Goal: Communication & Community: Ask a question

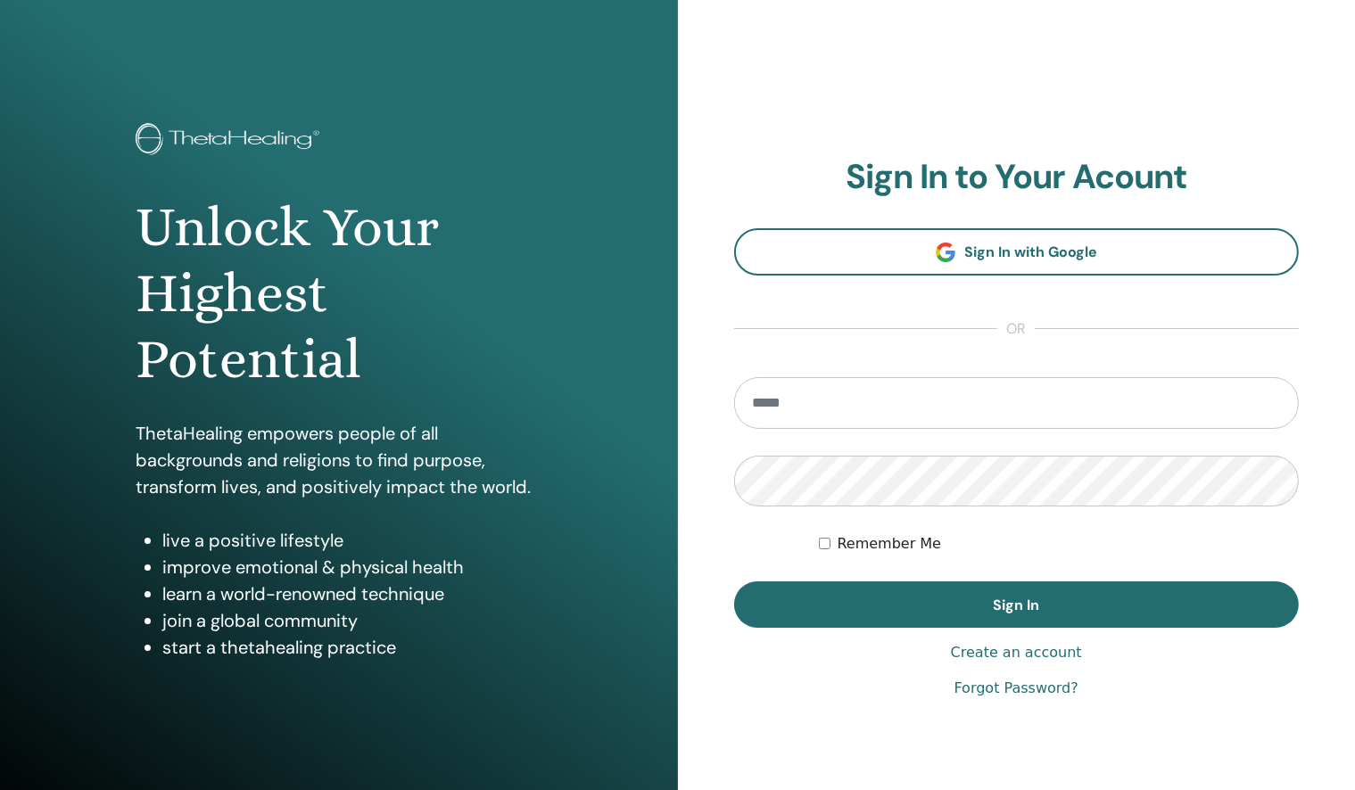
type input "**********"
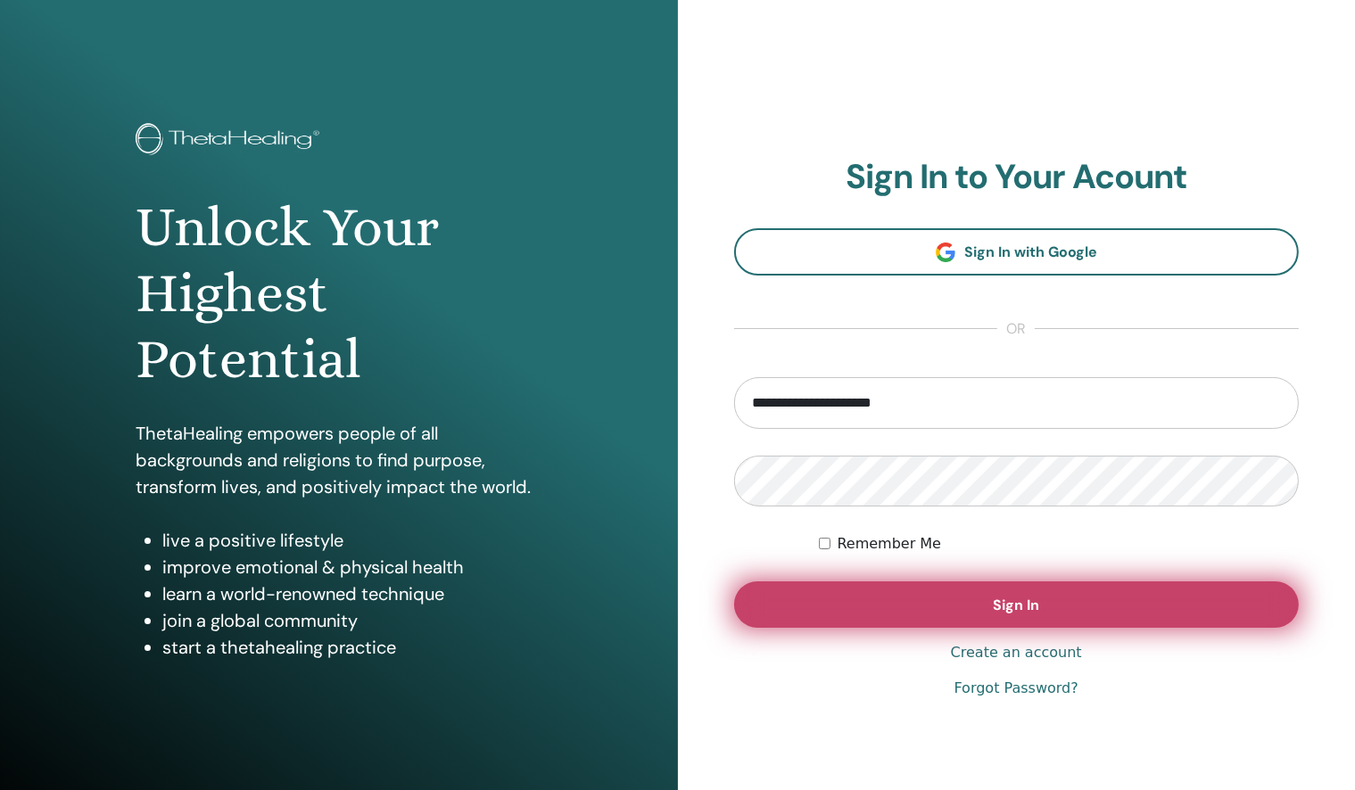
click at [1180, 589] on button "Sign In" at bounding box center [1016, 605] width 565 height 46
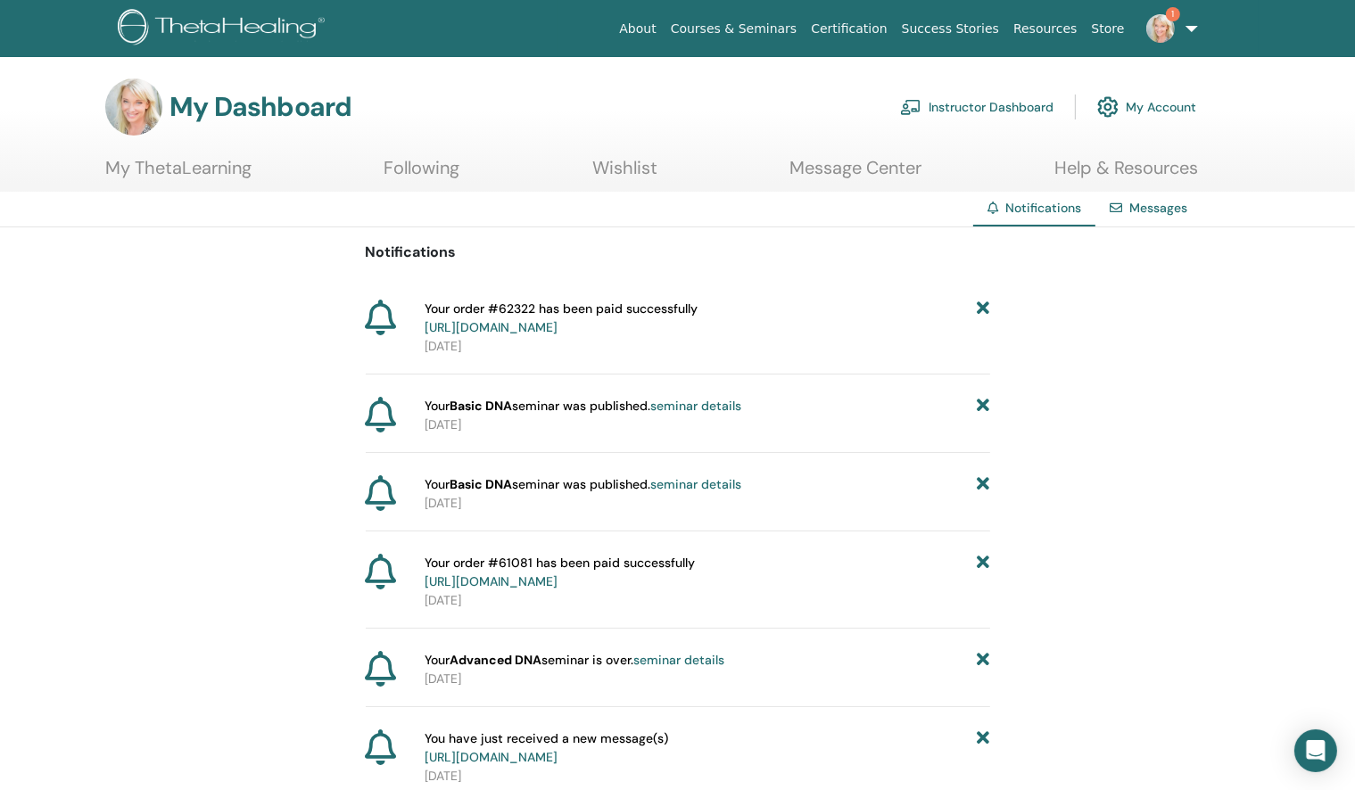
click at [1138, 187] on link "Help & Resources" at bounding box center [1126, 174] width 144 height 35
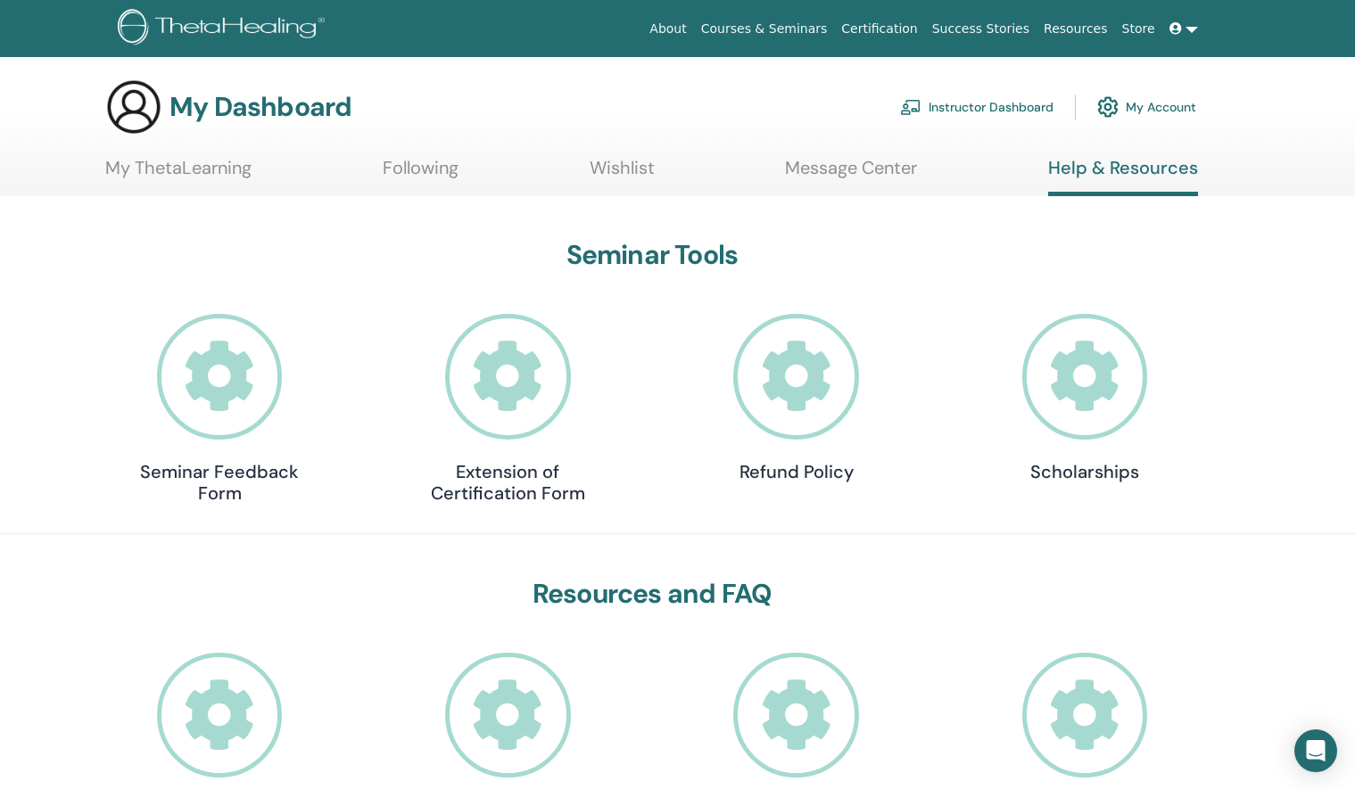
click at [991, 99] on link "Instructor Dashboard" at bounding box center [976, 106] width 153 height 39
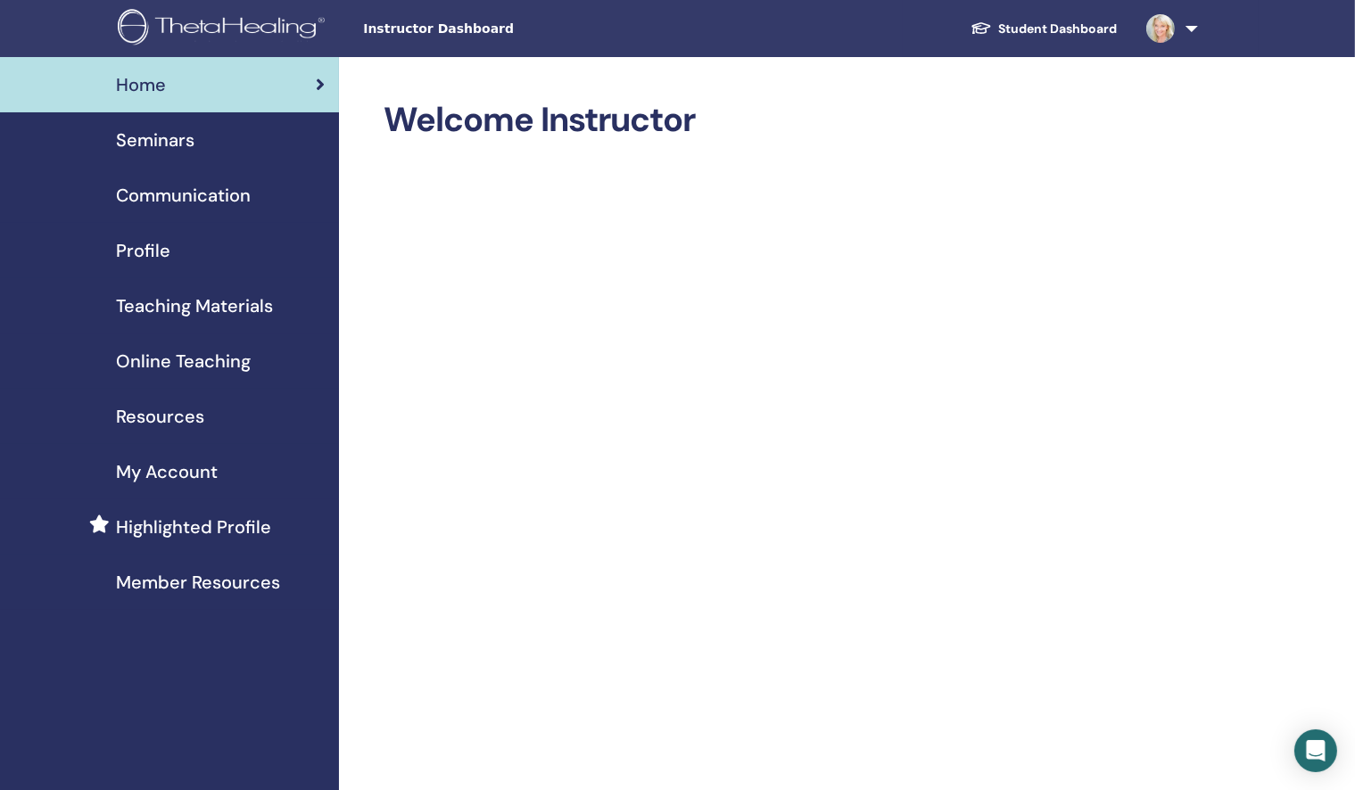
click at [1192, 29] on link at bounding box center [1168, 28] width 73 height 57
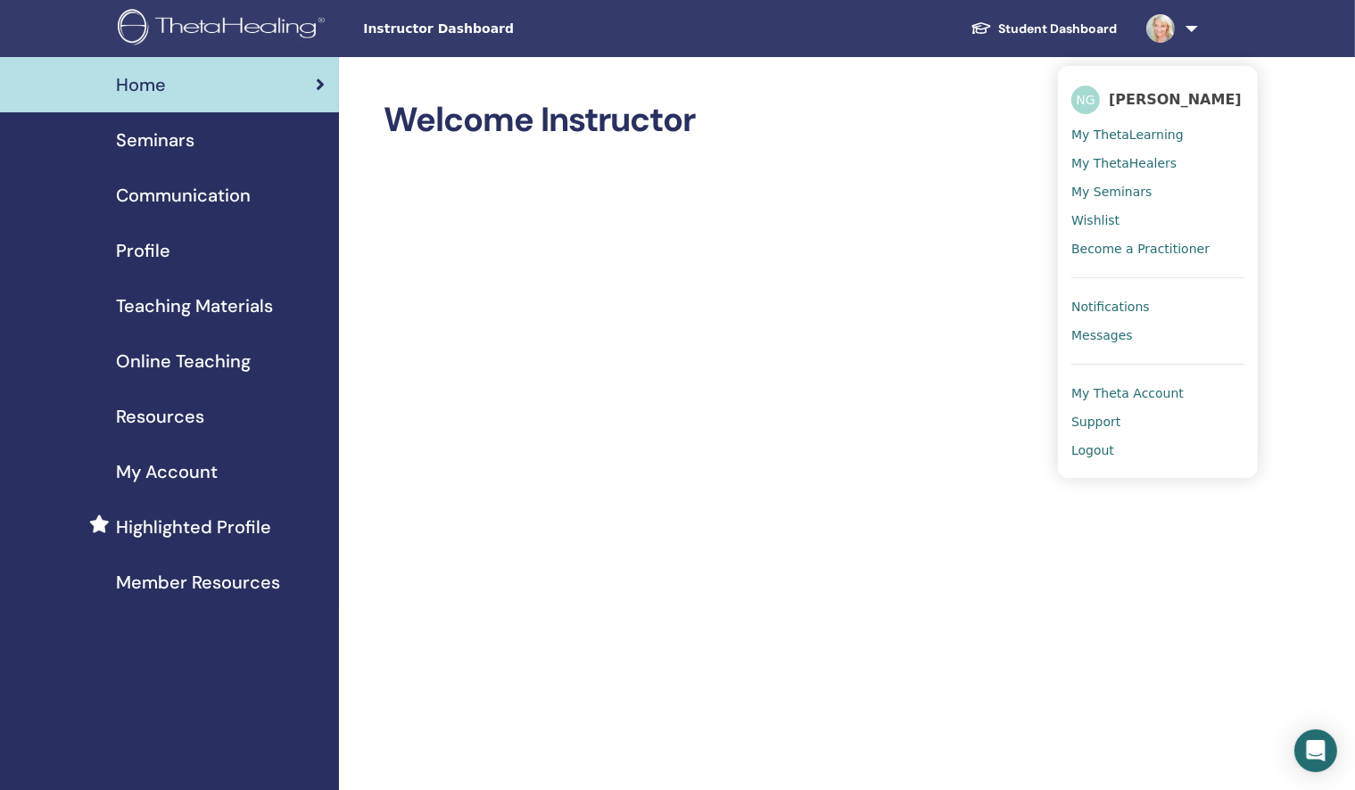
click at [1126, 350] on li at bounding box center [1157, 357] width 173 height 15
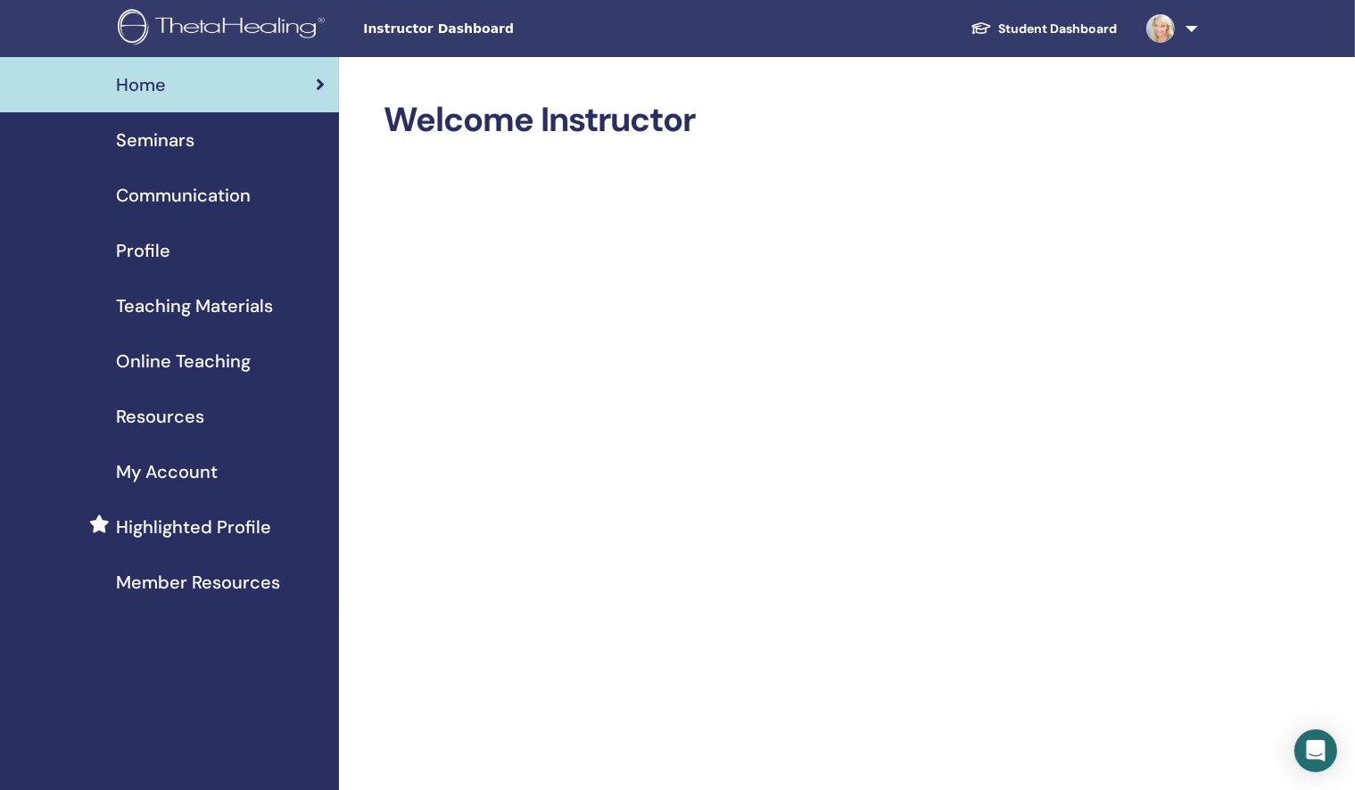
click at [1197, 42] on link at bounding box center [1168, 28] width 73 height 57
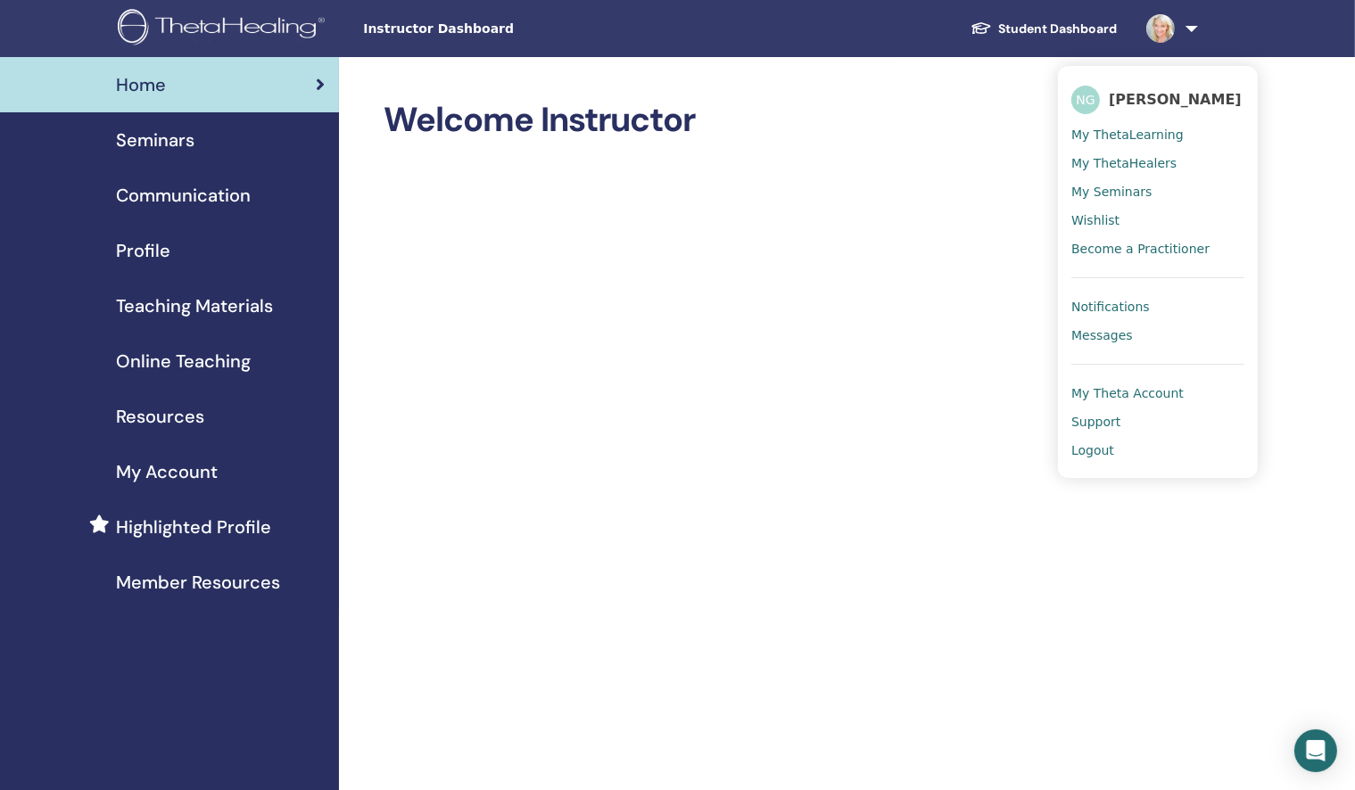
click at [1099, 342] on link "Messages" at bounding box center [1157, 335] width 173 height 29
